Goal: Check status

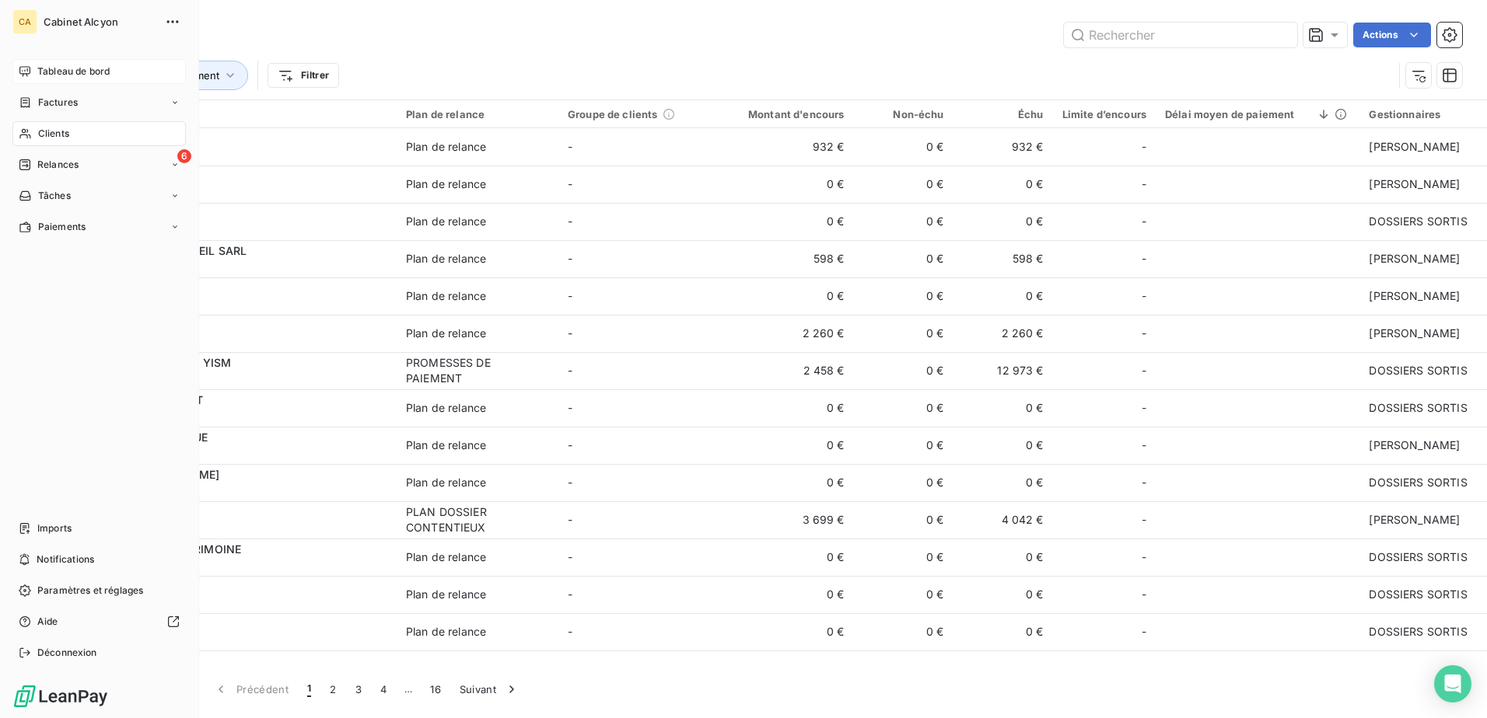
click at [53, 68] on span "Tableau de bord" at bounding box center [73, 72] width 72 height 14
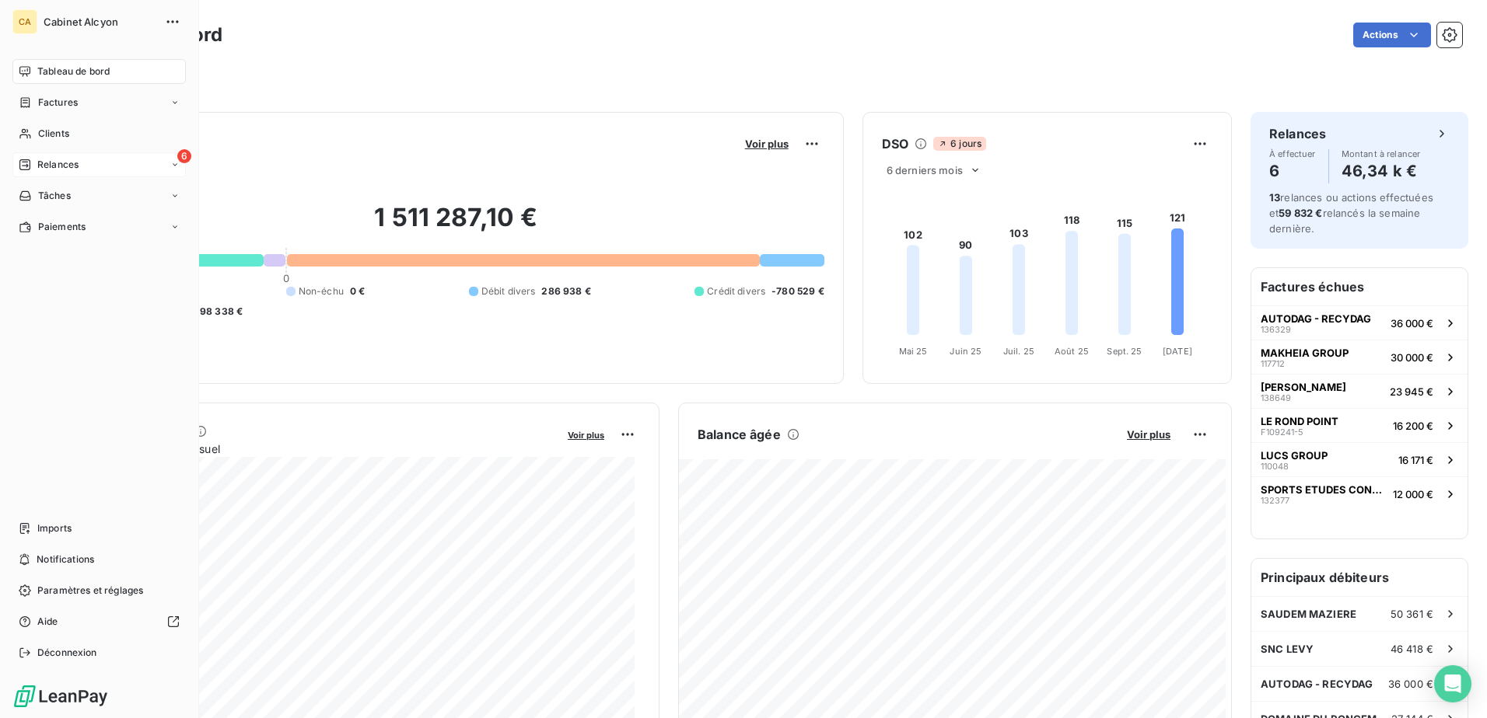
click at [181, 164] on div "6 Relances" at bounding box center [98, 164] width 173 height 25
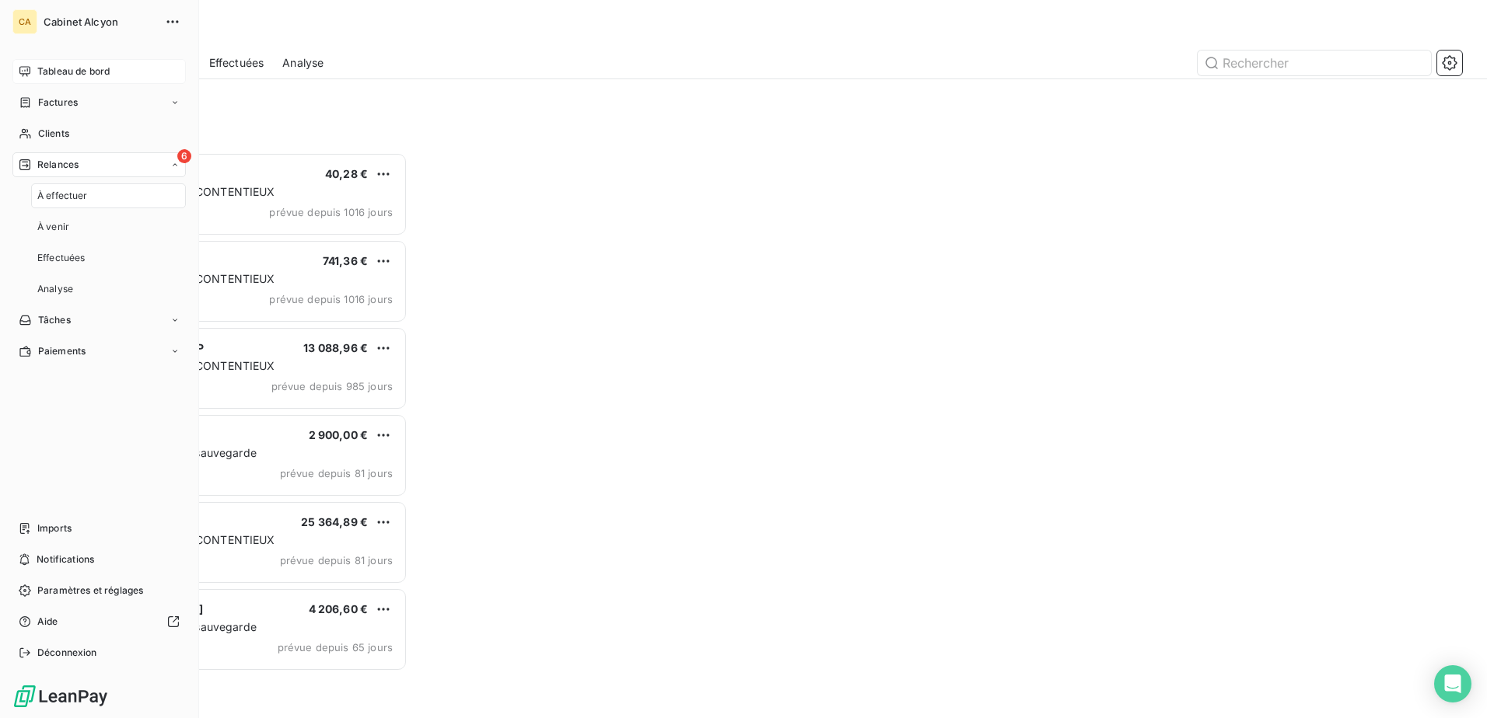
scroll to position [554, 321]
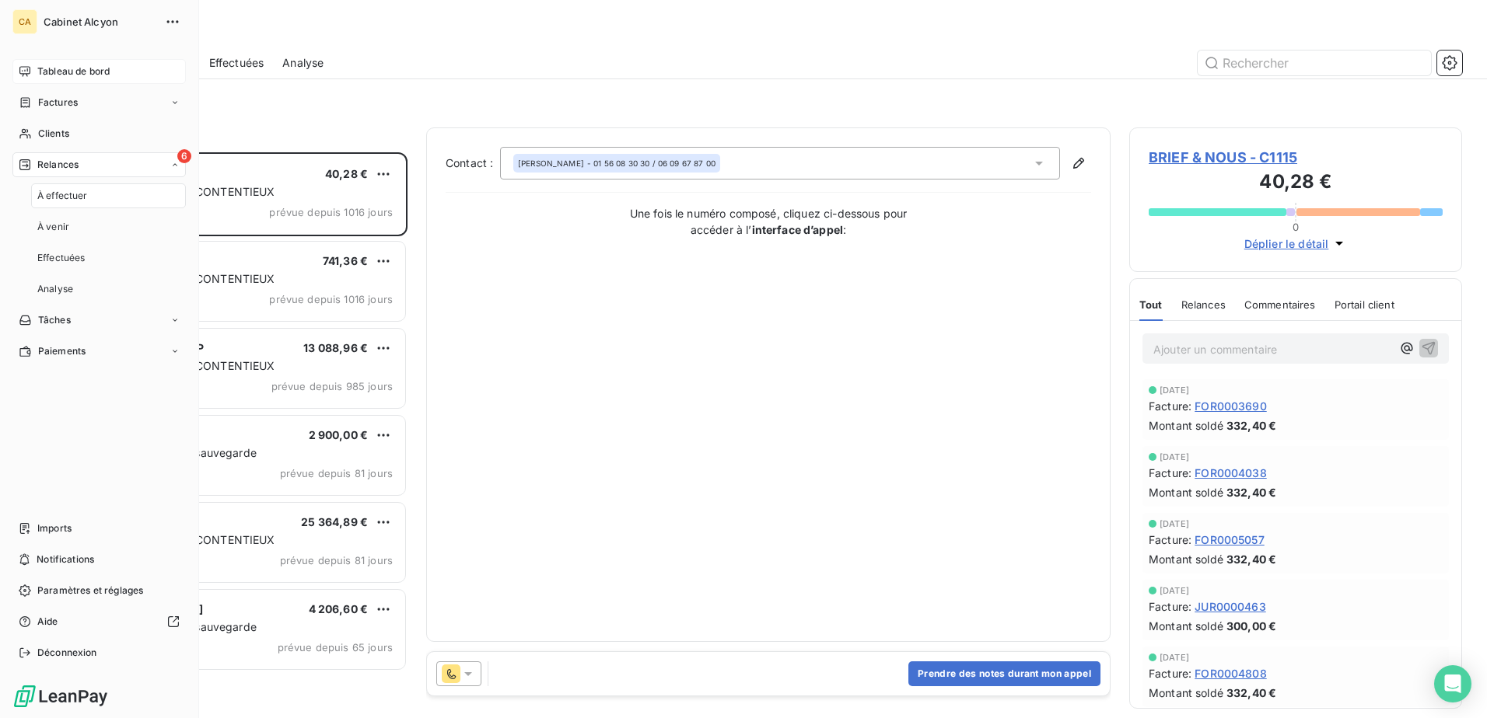
click at [183, 155] on span "6" at bounding box center [184, 156] width 14 height 14
click at [64, 159] on span "Relances" at bounding box center [57, 165] width 41 height 14
click at [67, 25] on span "Cabinet Alcyon" at bounding box center [100, 22] width 112 height 12
click at [62, 69] on span "Tableau de bord" at bounding box center [73, 72] width 72 height 14
